Goal: Navigation & Orientation: Find specific page/section

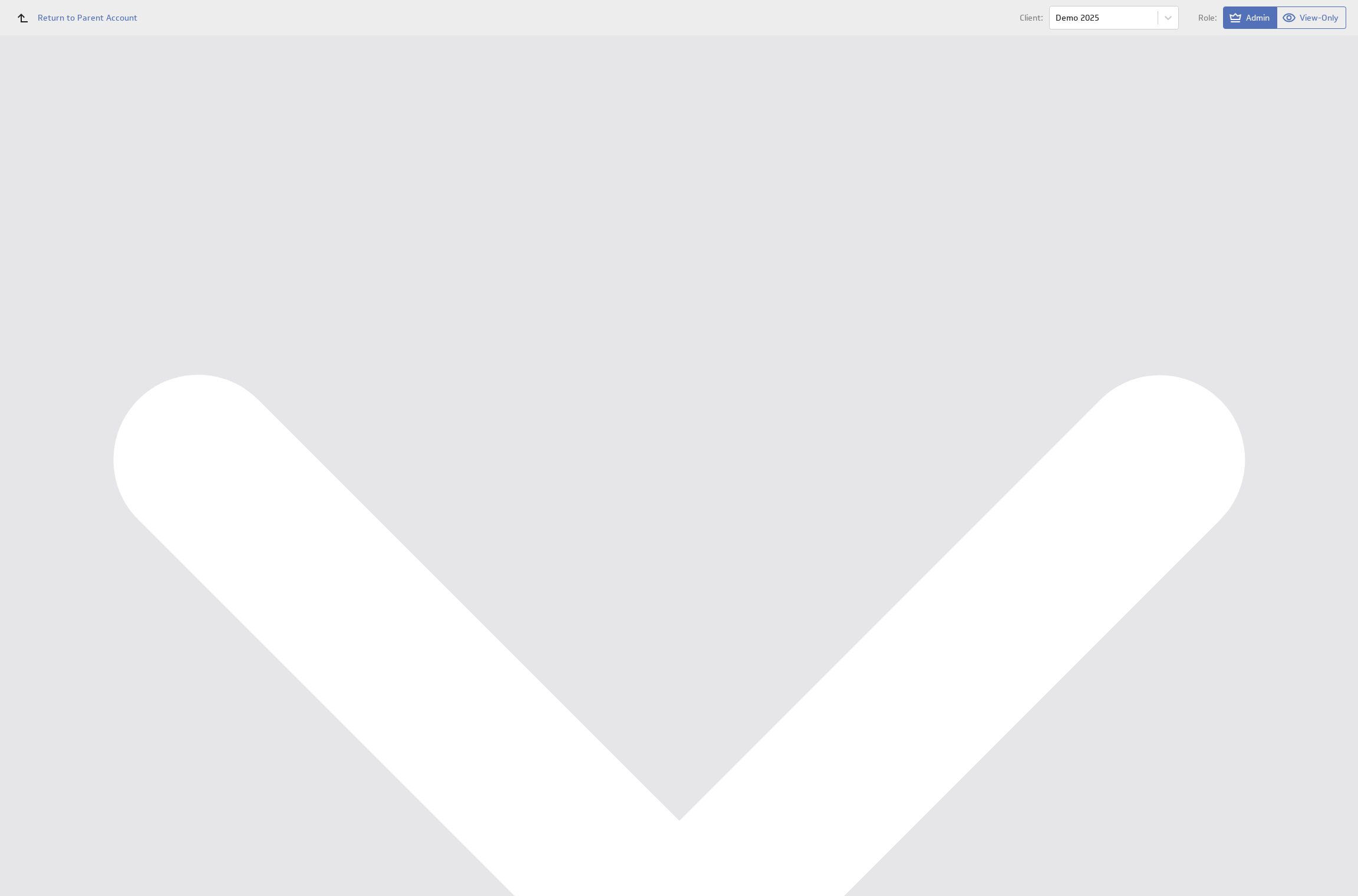
click at [68, 209] on div "Data Sources" at bounding box center [77, 211] width 97 height 13
click at [59, 122] on li "Management Dashboard" at bounding box center [76, 136] width 153 height 37
click at [62, 136] on div "Management Dashboard" at bounding box center [88, 136] width 119 height 11
click at [52, 209] on div "Data Sources" at bounding box center [77, 211] width 97 height 13
